Goal: Task Accomplishment & Management: Use online tool/utility

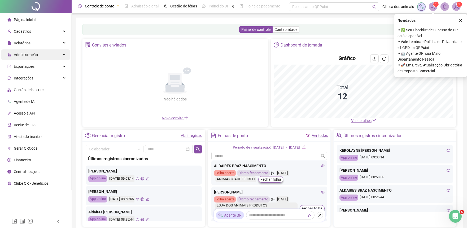
click at [44, 58] on div "Administração" at bounding box center [35, 54] width 69 height 11
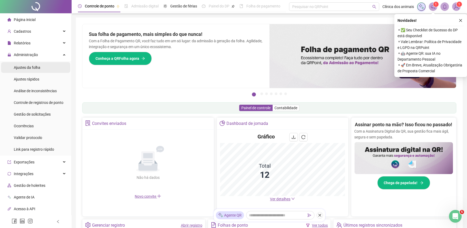
click at [37, 68] on span "Ajustes da folha" at bounding box center [27, 67] width 27 height 4
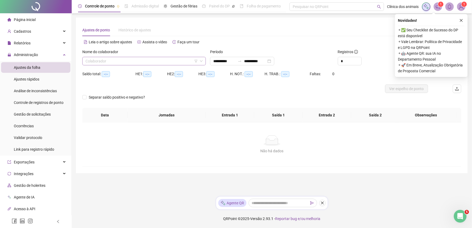
click at [200, 61] on icon "down" at bounding box center [201, 60] width 3 height 3
click at [201, 60] on icon "down" at bounding box center [201, 60] width 3 height 3
click at [166, 62] on input "search" at bounding box center [141, 61] width 112 height 8
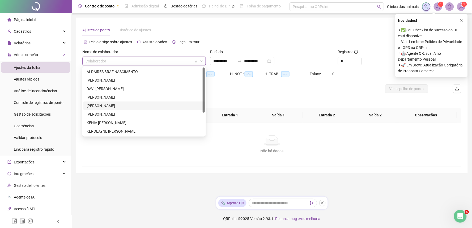
click at [118, 105] on div "[PERSON_NAME]" at bounding box center [144, 106] width 115 height 6
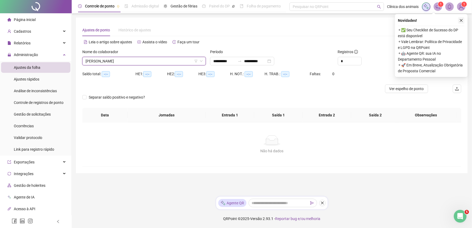
click at [464, 19] on button "button" at bounding box center [461, 20] width 6 height 6
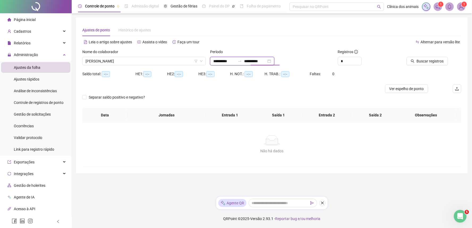
click at [254, 60] on input "**********" at bounding box center [255, 61] width 22 height 6
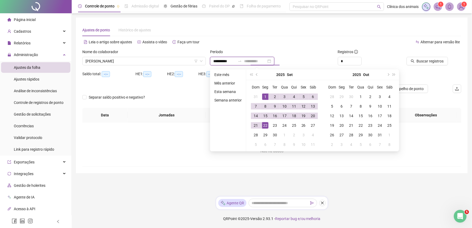
type input "**********"
click at [266, 126] on div "22" at bounding box center [265, 125] width 6 height 6
type input "**********"
click at [312, 48] on div "Alternar para versão lite" at bounding box center [367, 44] width 190 height 8
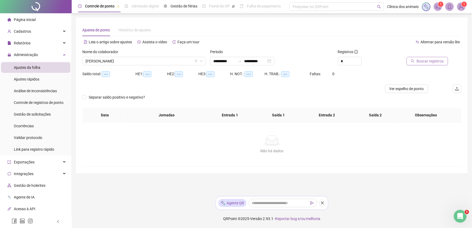
click at [433, 61] on span "Buscar registros" at bounding box center [430, 61] width 27 height 6
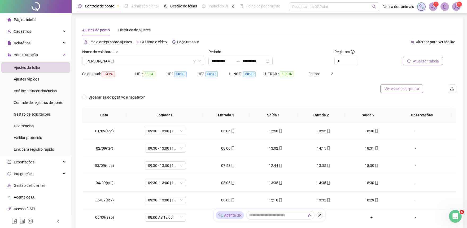
click at [413, 89] on span "Ver espelho de ponto" at bounding box center [402, 89] width 35 height 6
click at [198, 63] on span "[PERSON_NAME]" at bounding box center [143, 61] width 116 height 8
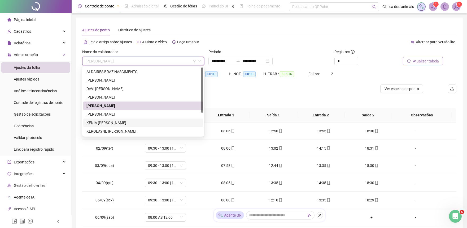
scroll to position [29, 0]
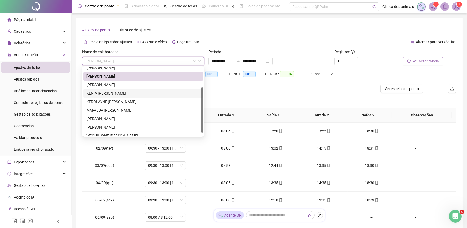
click at [122, 92] on div "KENIA [PERSON_NAME]" at bounding box center [144, 93] width 114 height 6
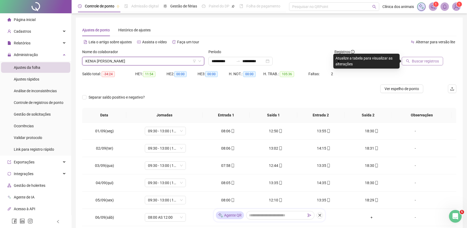
click at [415, 54] on div at bounding box center [421, 53] width 46 height 8
click at [416, 60] on span "Buscar registros" at bounding box center [425, 61] width 27 height 6
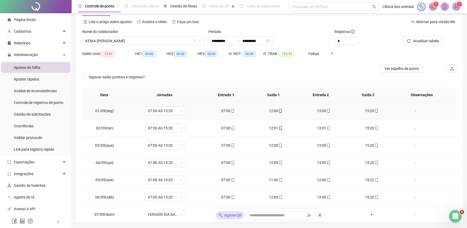
scroll to position [0, 0]
